Goal: Transaction & Acquisition: Purchase product/service

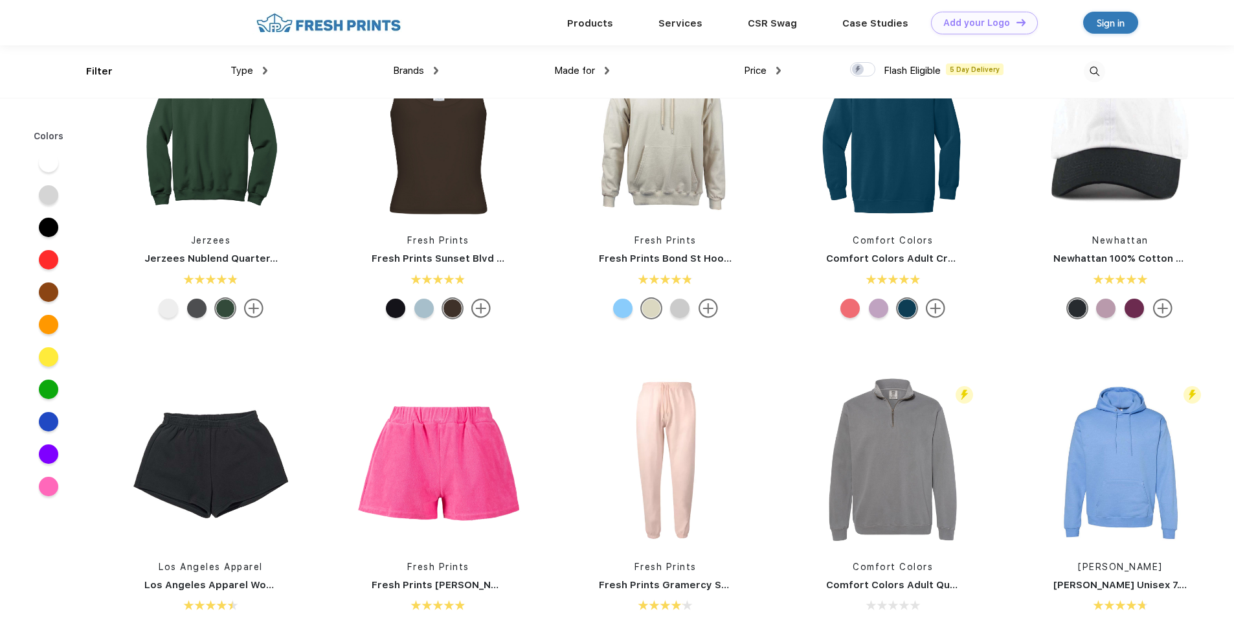
scroll to position [1555, 0]
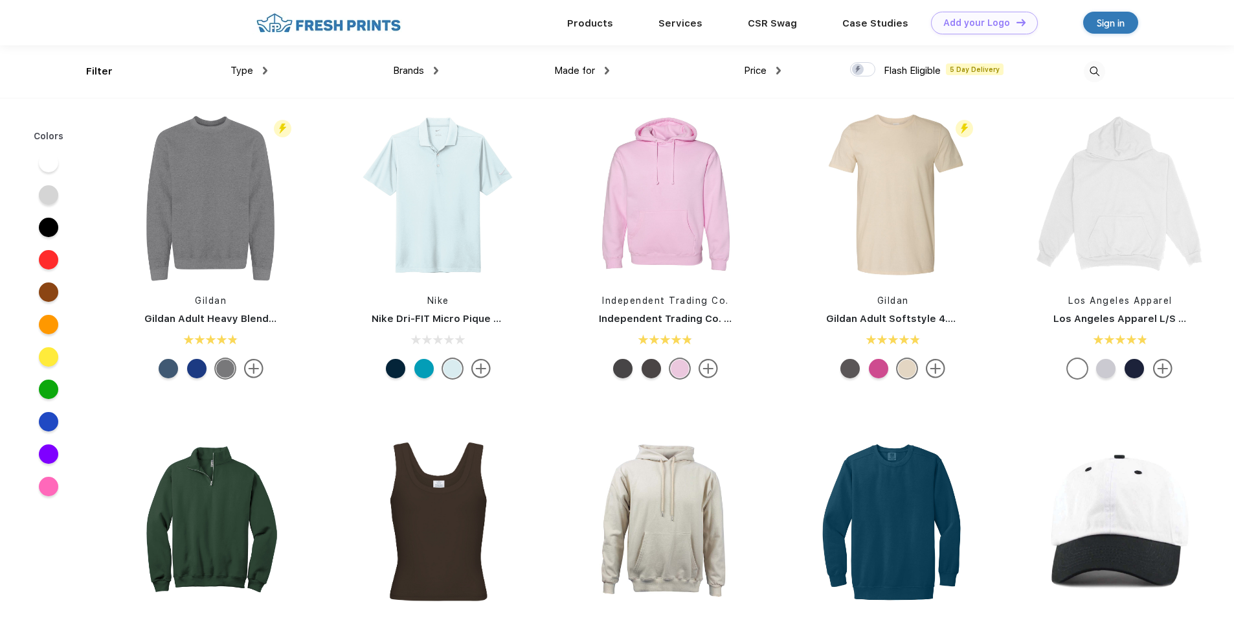
click at [250, 73] on span "Type" at bounding box center [242, 71] width 23 height 12
click at [262, 71] on div "Type" at bounding box center [249, 70] width 37 height 15
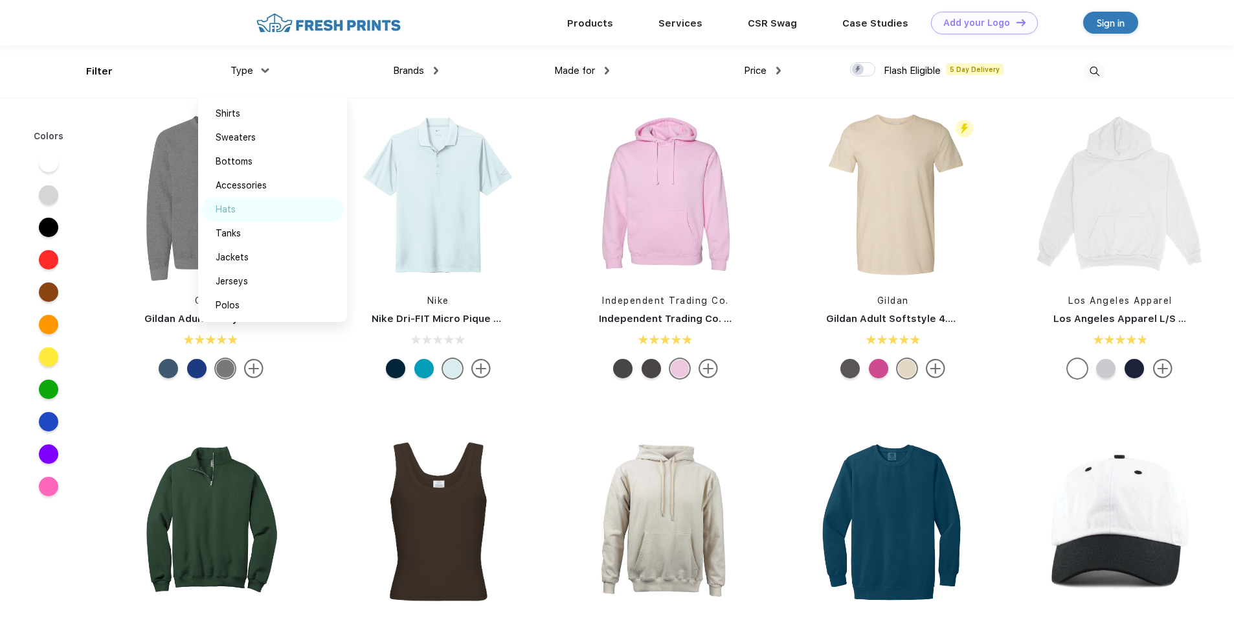
click at [228, 209] on div "Hats" at bounding box center [226, 210] width 20 height 14
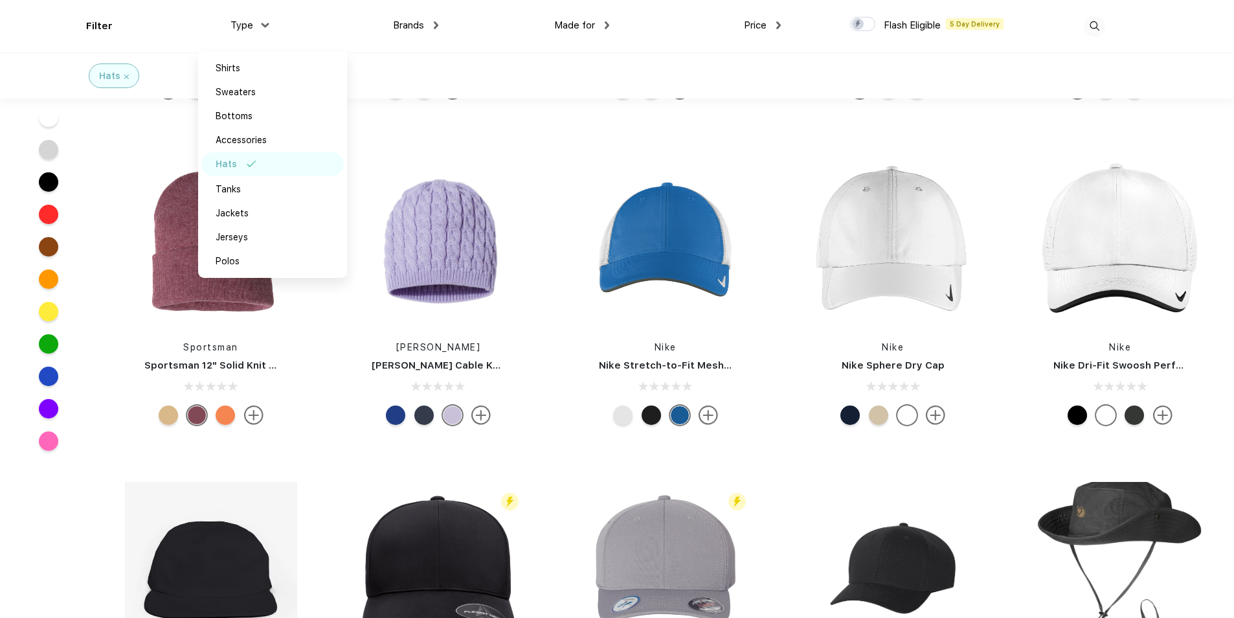
scroll to position [1554, 0]
click at [264, 21] on div "Type" at bounding box center [249, 25] width 37 height 15
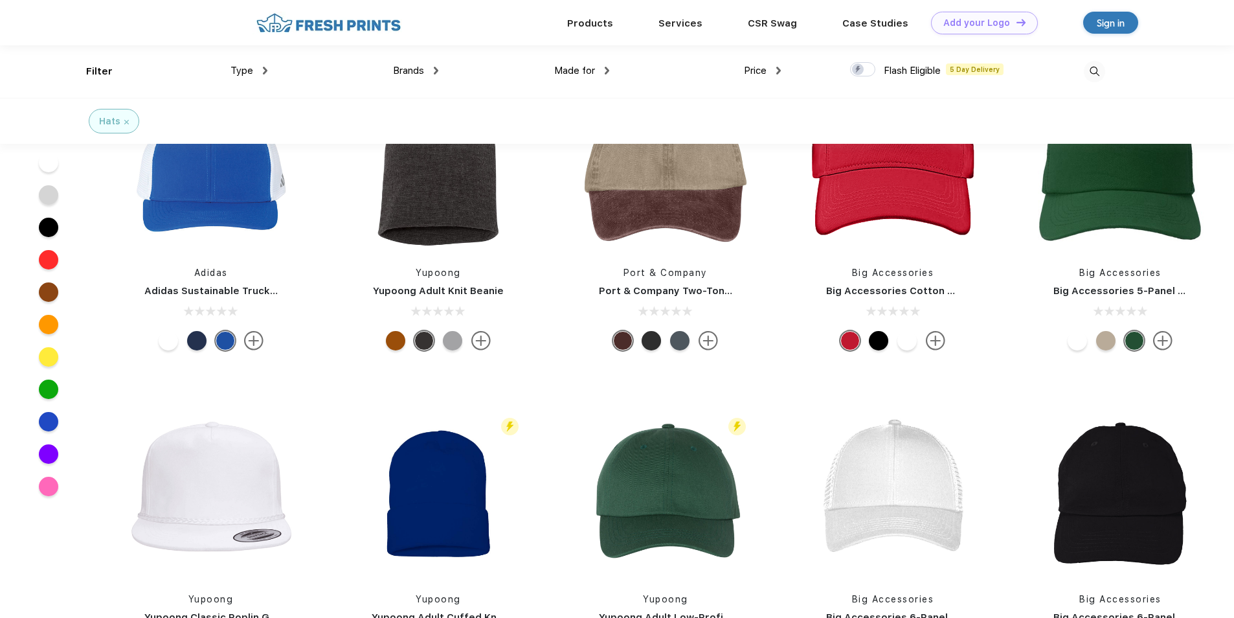
scroll to position [188, 0]
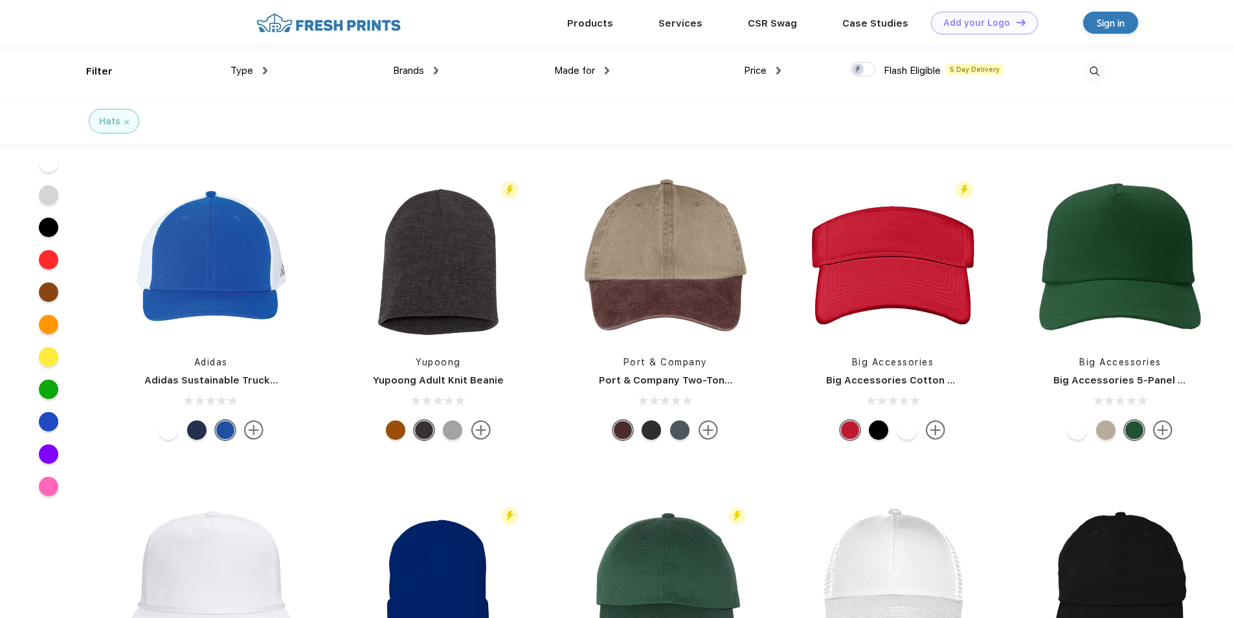
click at [265, 66] on div "Type" at bounding box center [249, 70] width 37 height 15
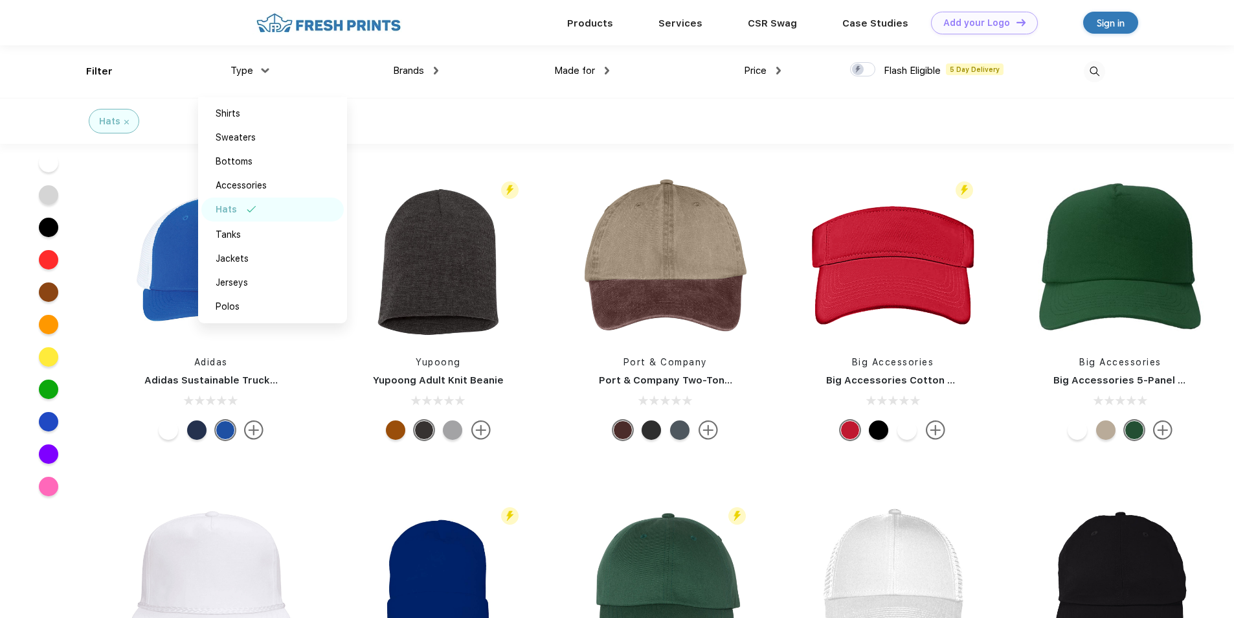
click at [225, 210] on div "Hats" at bounding box center [226, 210] width 21 height 14
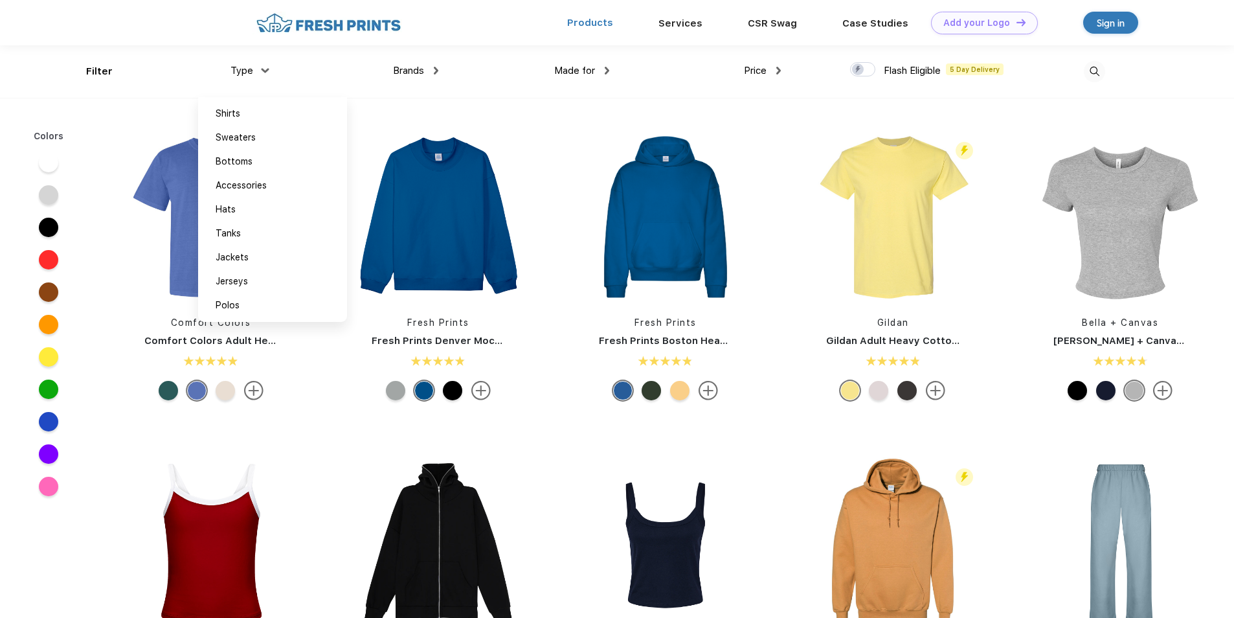
click at [606, 19] on link "Products" at bounding box center [590, 23] width 46 height 12
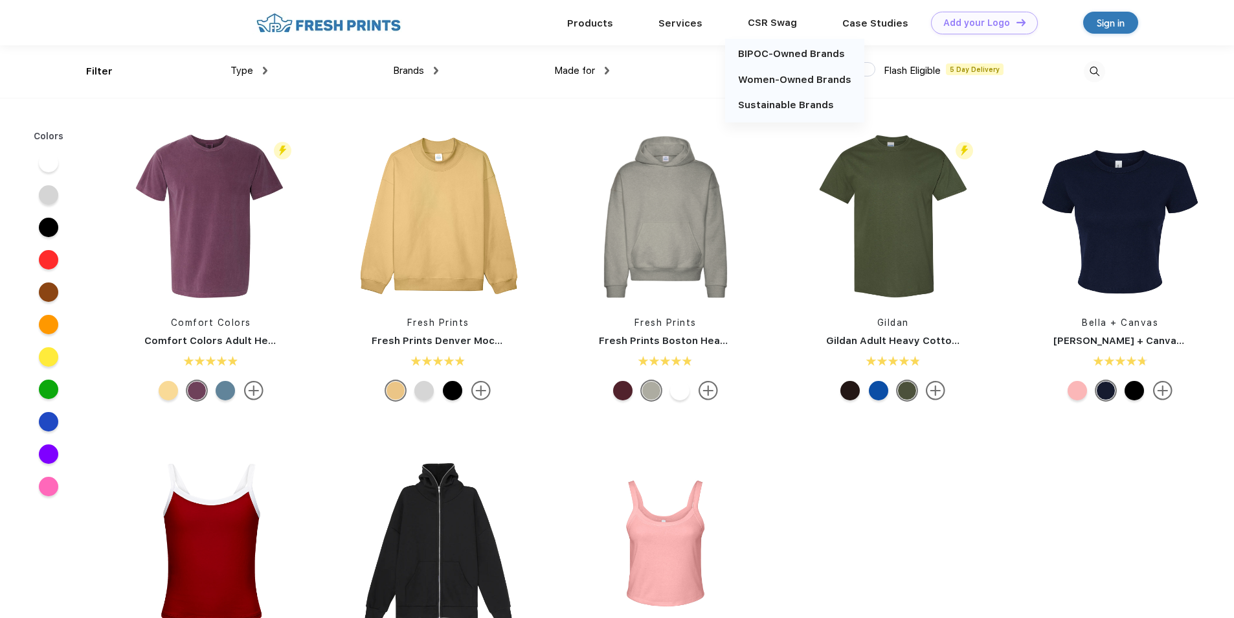
scroll to position [1, 0]
click at [778, 19] on div "CSR Swag" at bounding box center [772, 22] width 95 height 17
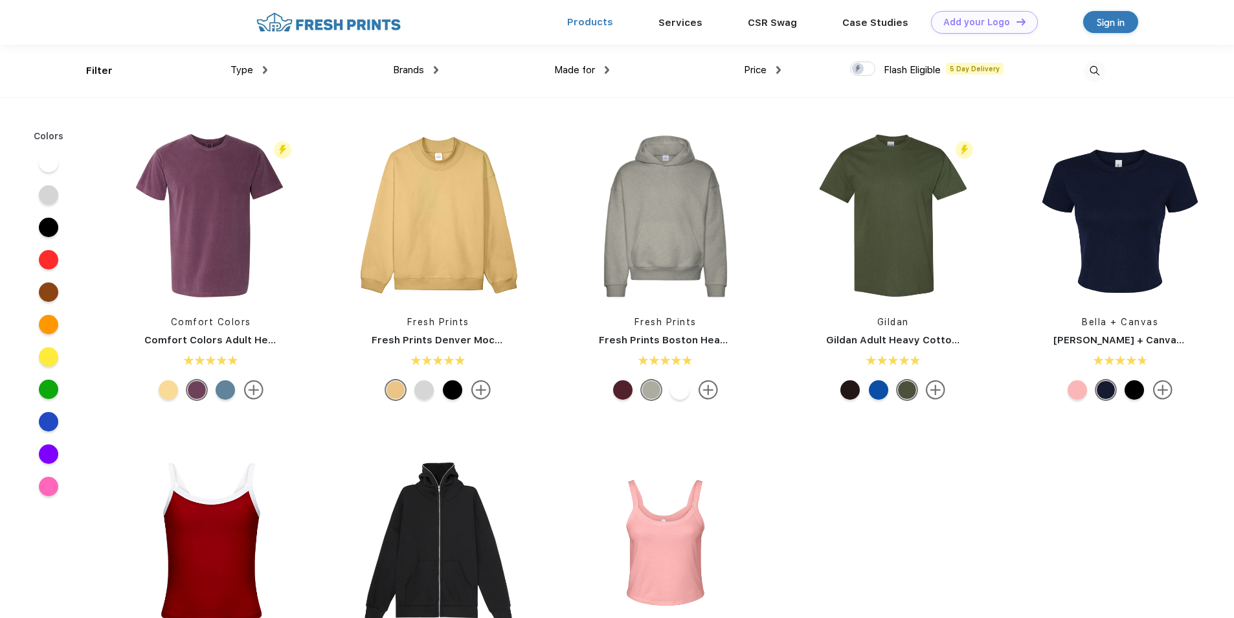
click at [604, 19] on link "Products" at bounding box center [590, 22] width 46 height 12
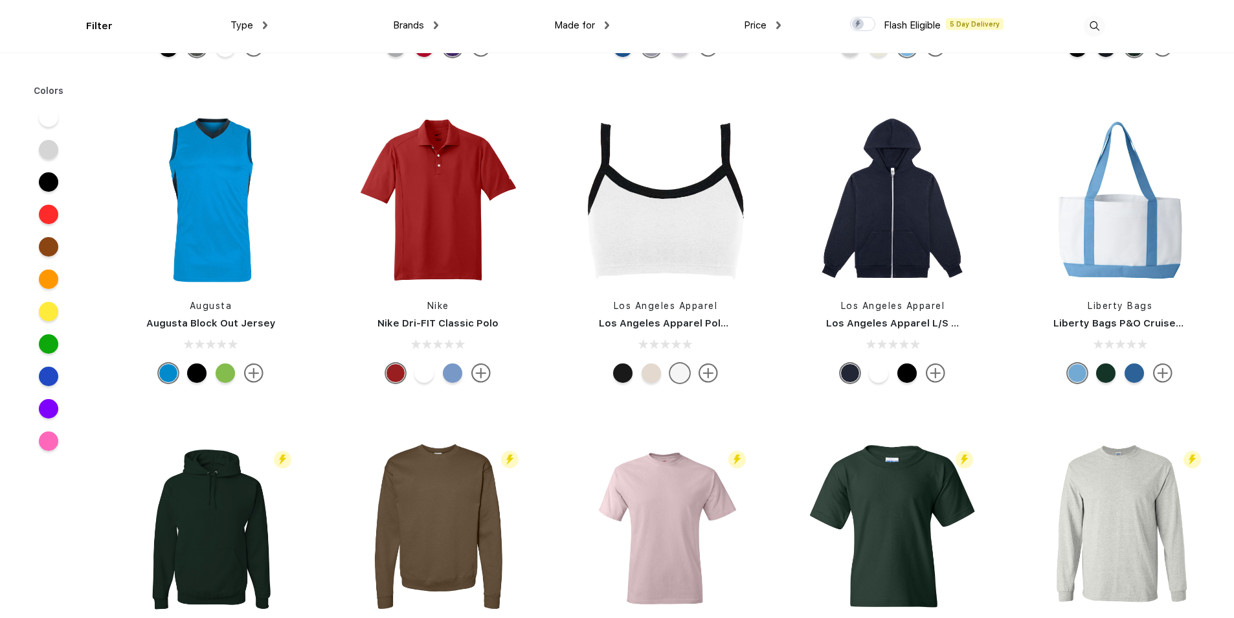
scroll to position [5187, 0]
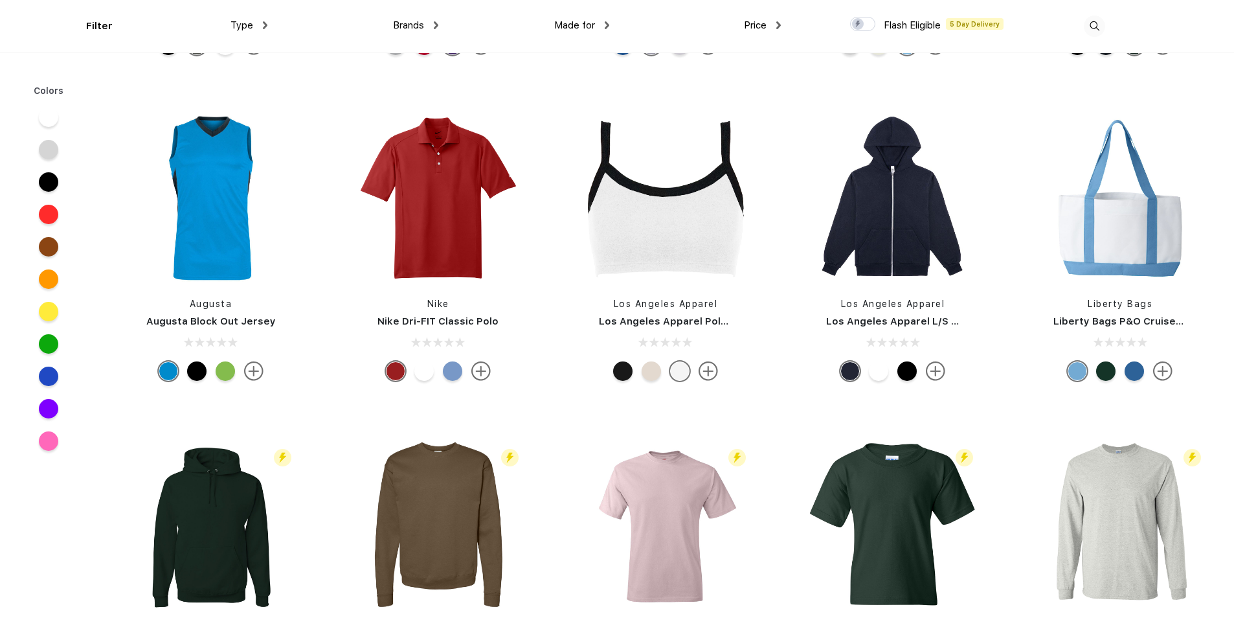
click at [266, 27] on img at bounding box center [265, 25] width 5 height 8
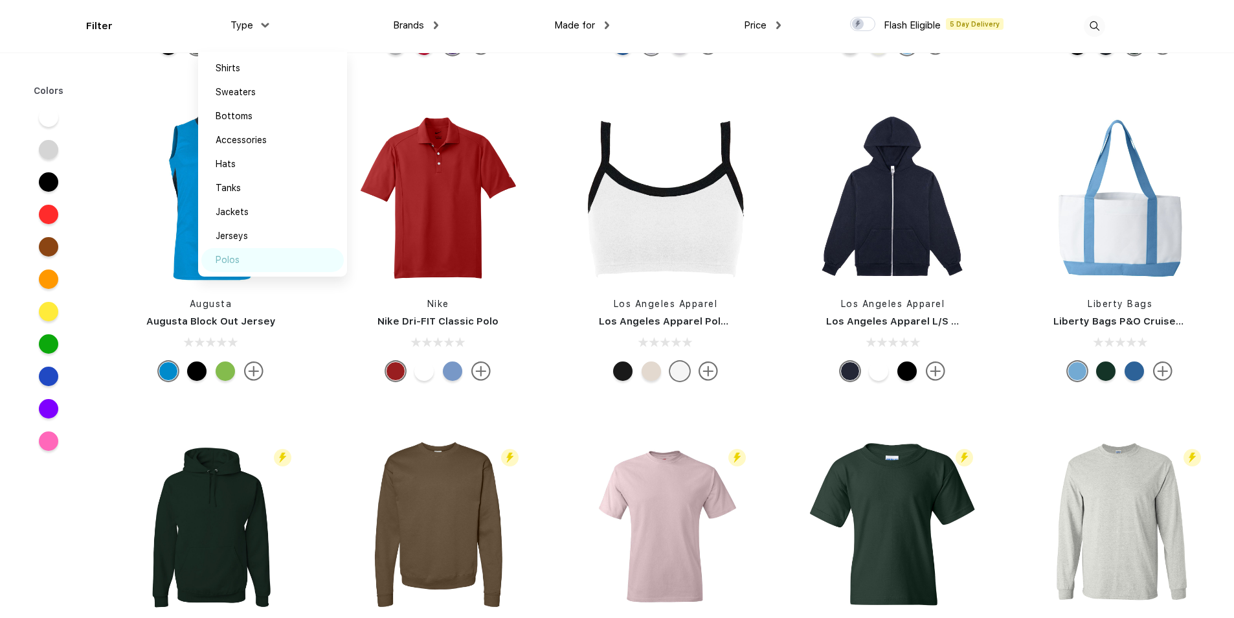
click at [221, 260] on div "Polos" at bounding box center [228, 260] width 24 height 14
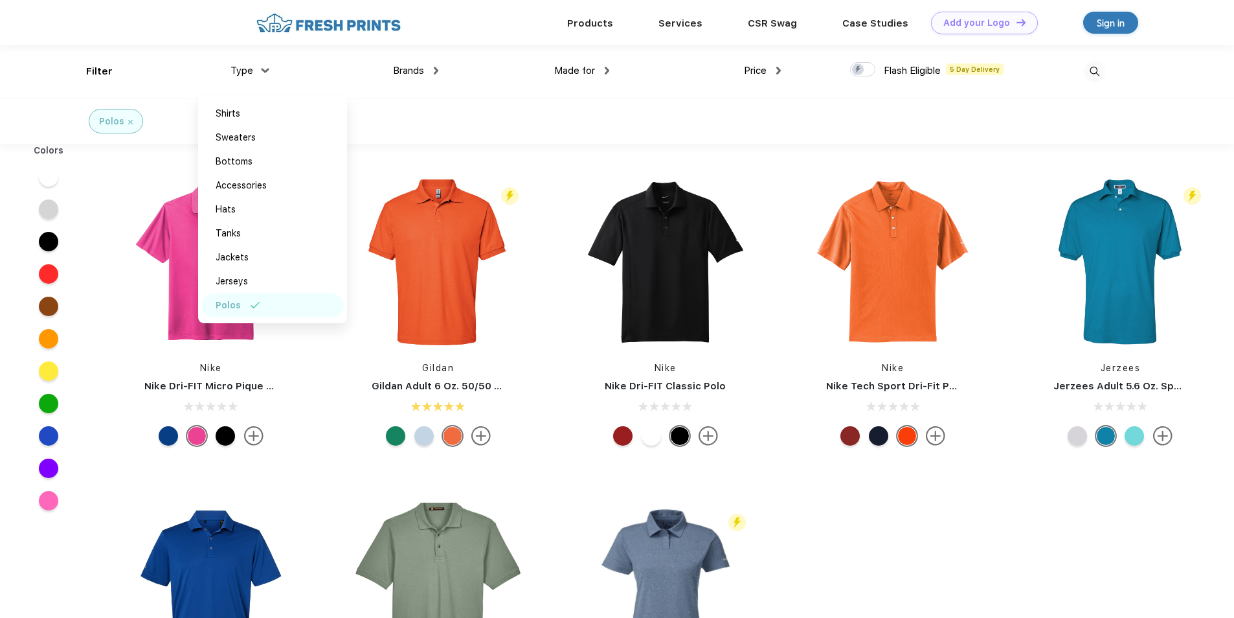
click at [438, 70] on div "Made for Unisex Women Men Youth" at bounding box center [523, 71] width 171 height 52
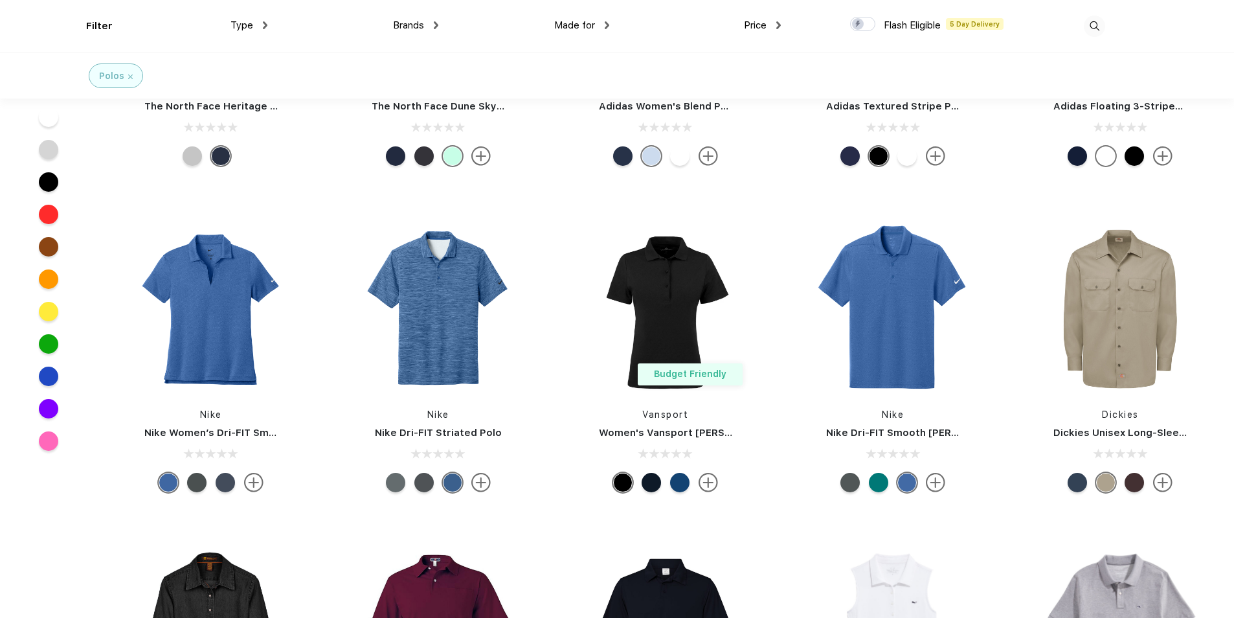
scroll to position [1813, 0]
click at [433, 285] on img at bounding box center [438, 308] width 172 height 172
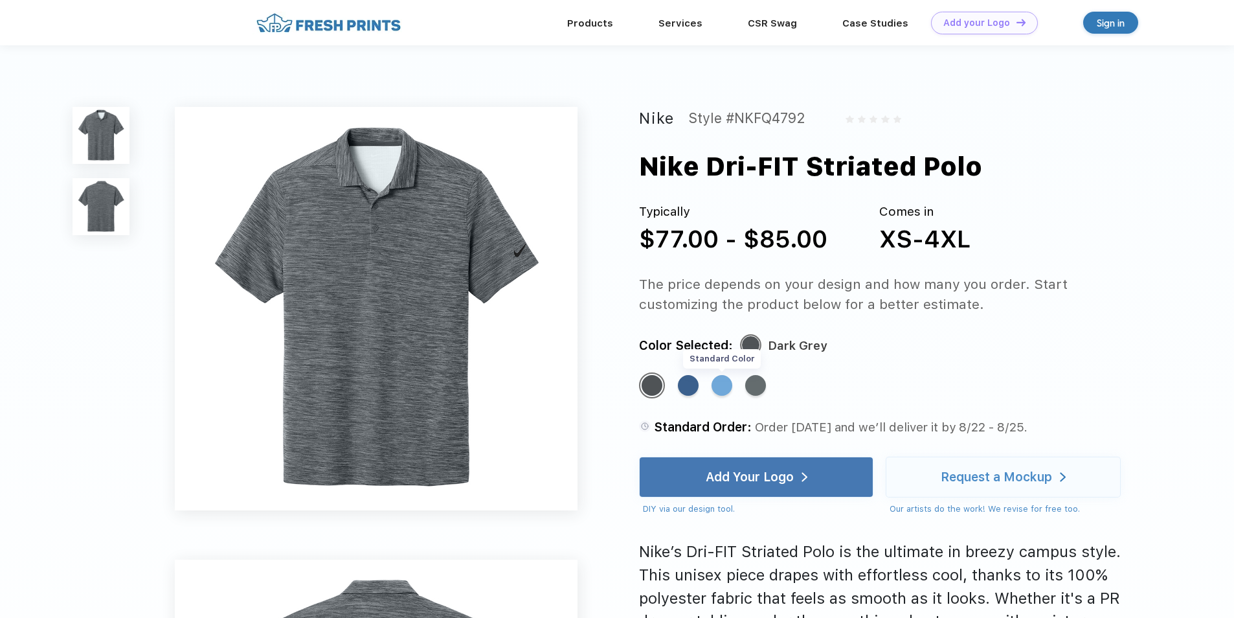
click at [719, 390] on div "Standard Color" at bounding box center [722, 385] width 21 height 21
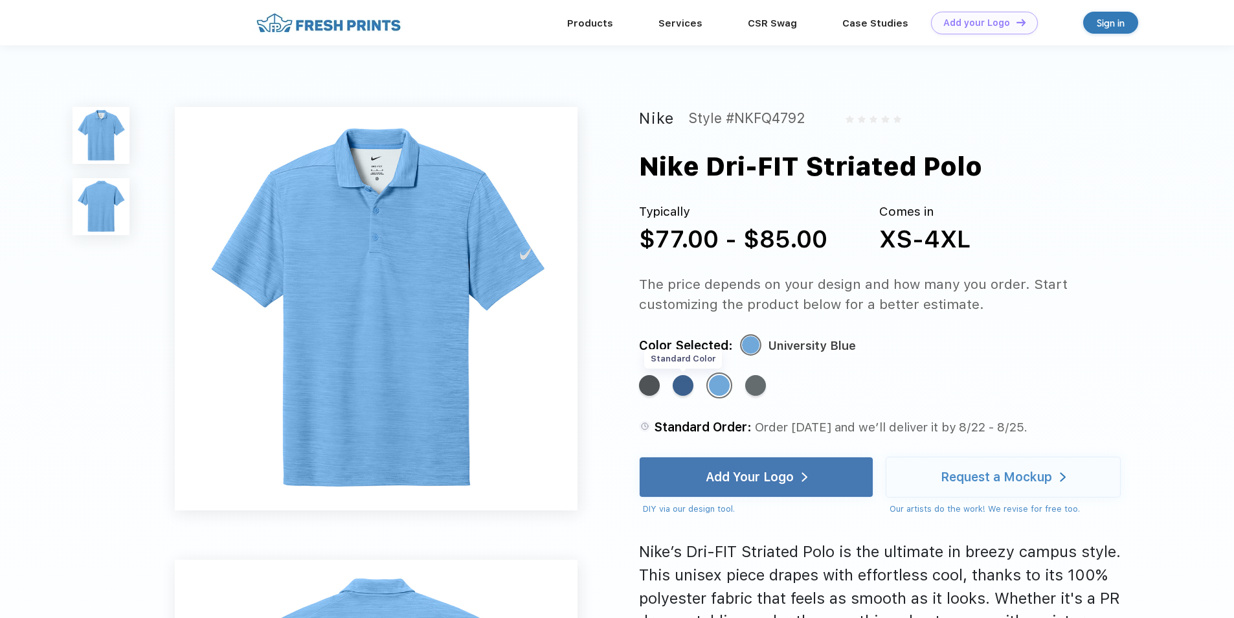
click at [688, 389] on div "Standard Color" at bounding box center [683, 385] width 21 height 21
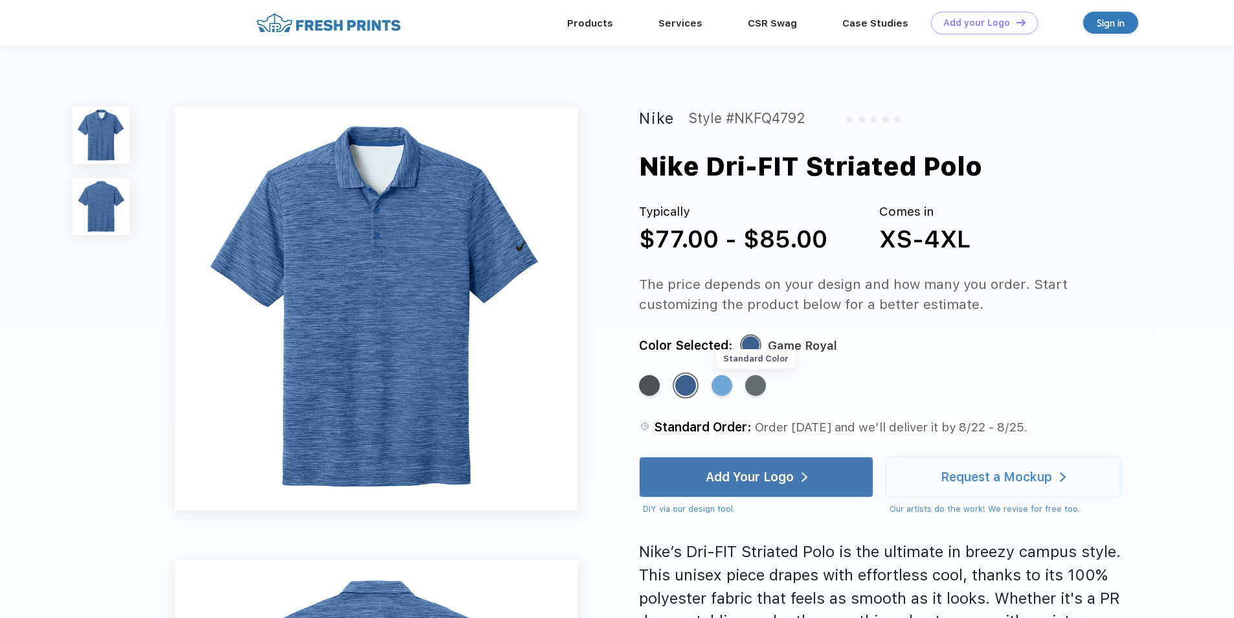
click at [756, 385] on div "Standard Color" at bounding box center [755, 385] width 21 height 21
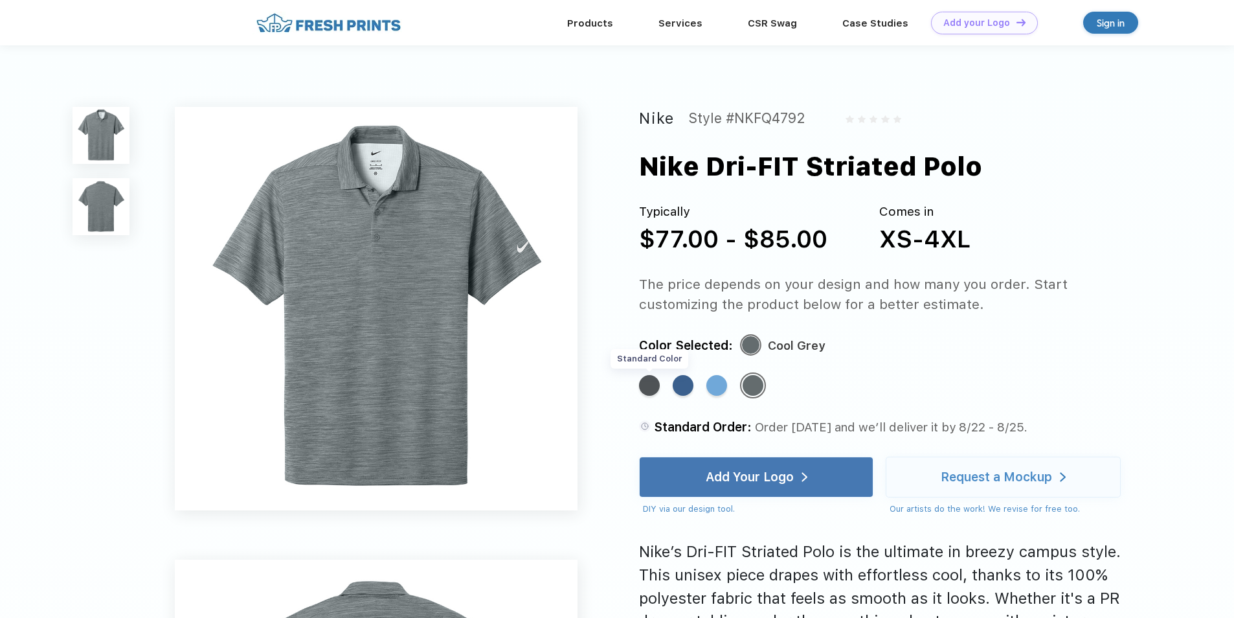
click at [653, 390] on div "Standard Color" at bounding box center [649, 385] width 21 height 21
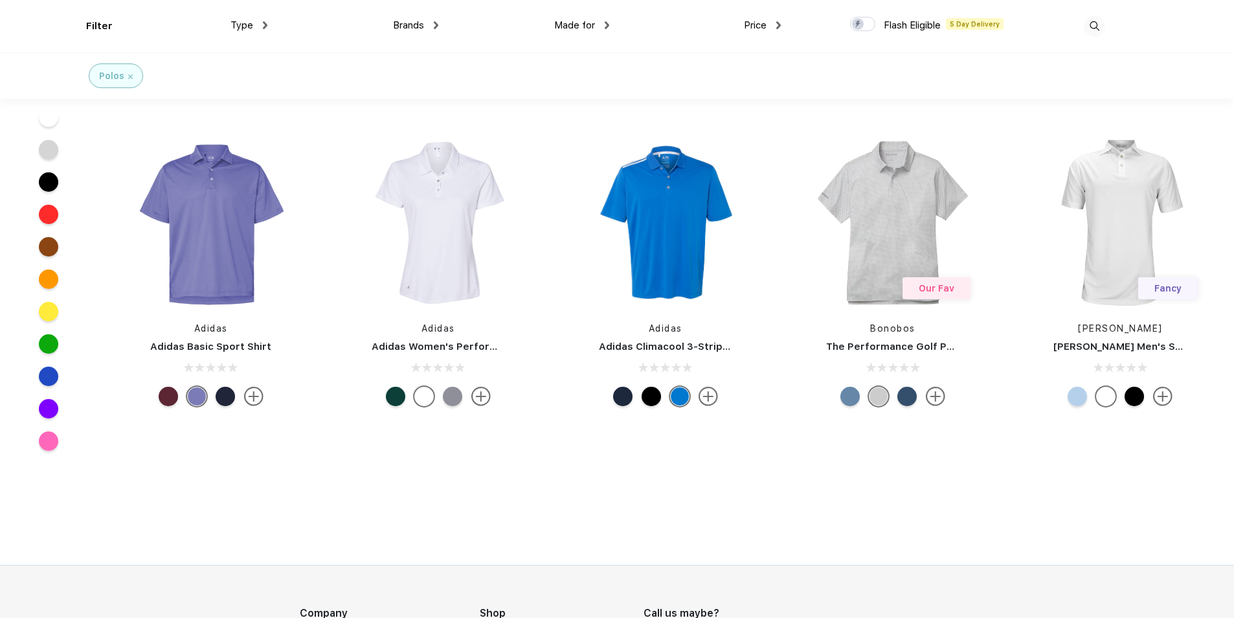
scroll to position [7971, 0]
